Goal: Navigation & Orientation: Understand site structure

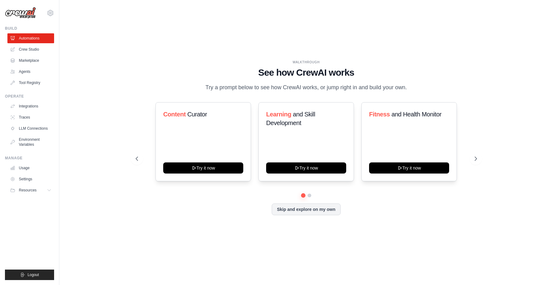
click at [354, 36] on div "WALKTHROUGH See how CrewAI works Try a prompt below to see how CrewAI works, or…" at bounding box center [306, 142] width 474 height 273
click at [43, 129] on link "LLM Connections" at bounding box center [31, 129] width 47 height 10
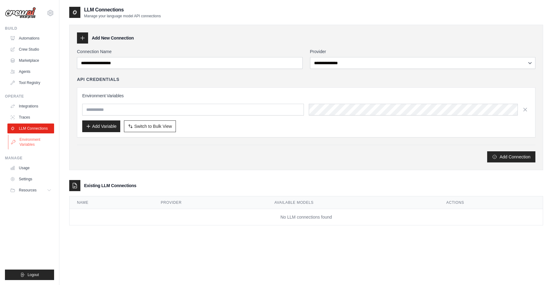
click at [28, 145] on link "Environment Variables" at bounding box center [31, 142] width 47 height 15
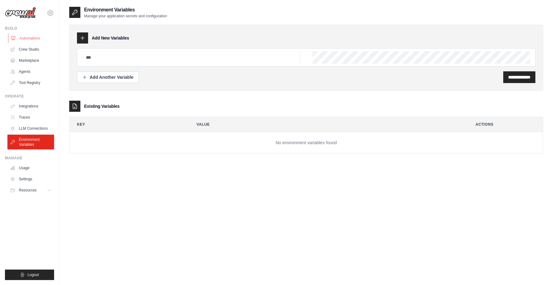
click at [36, 38] on link "Automations" at bounding box center [31, 38] width 47 height 10
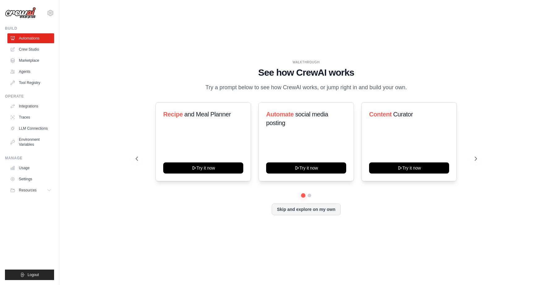
click at [394, 28] on div "WALKTHROUGH See how CrewAI works Try a prompt below to see how CrewAI works, or…" at bounding box center [306, 142] width 474 height 273
